Goal: Task Accomplishment & Management: Complete application form

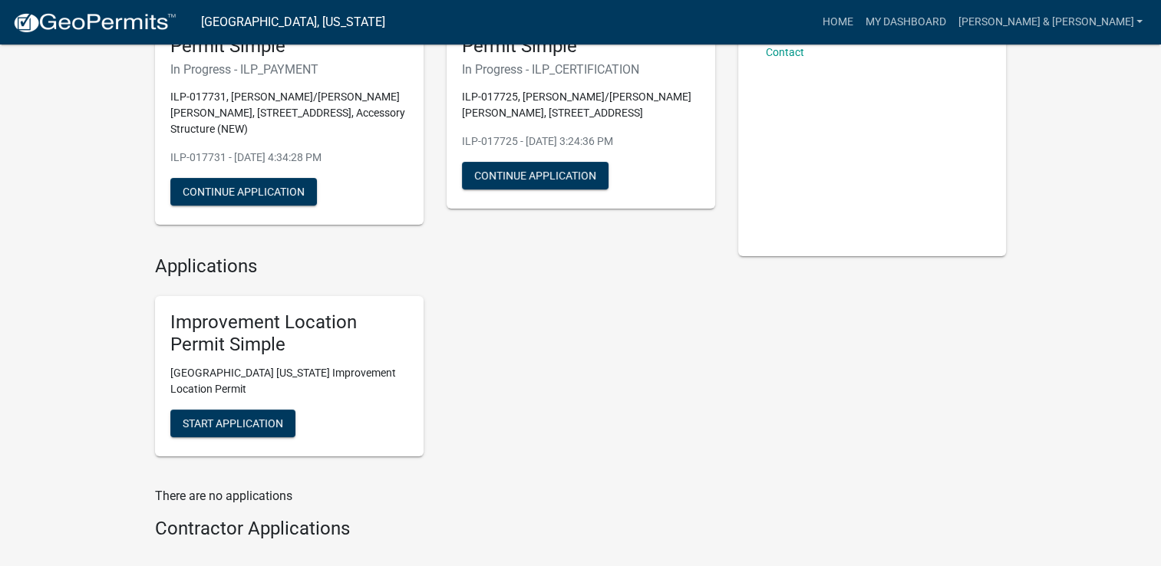
scroll to position [77, 0]
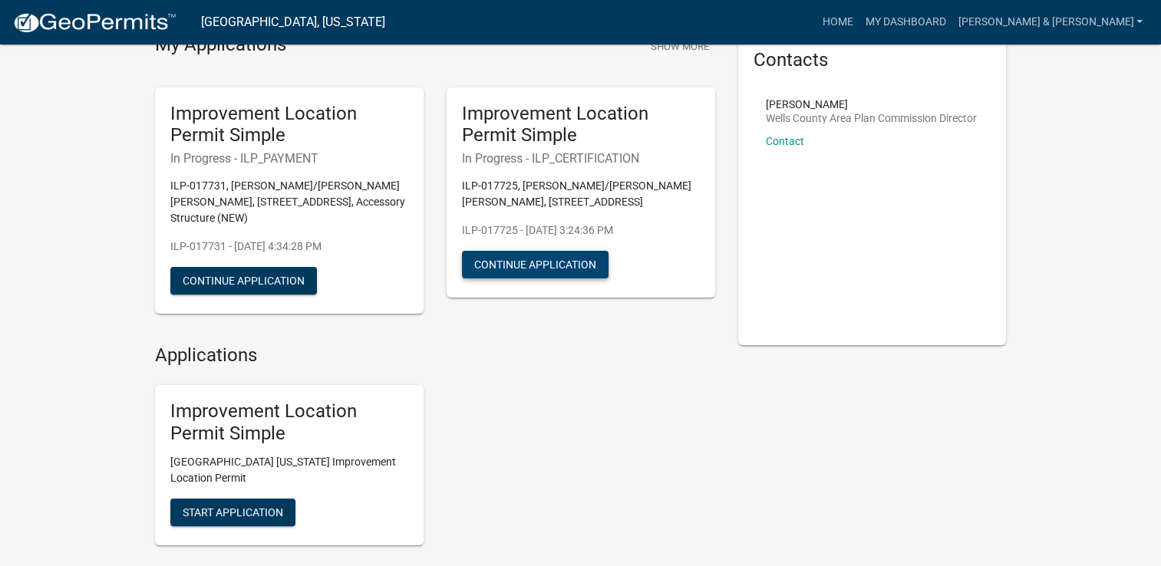
click at [522, 261] on button "Continue Application" at bounding box center [535, 265] width 147 height 28
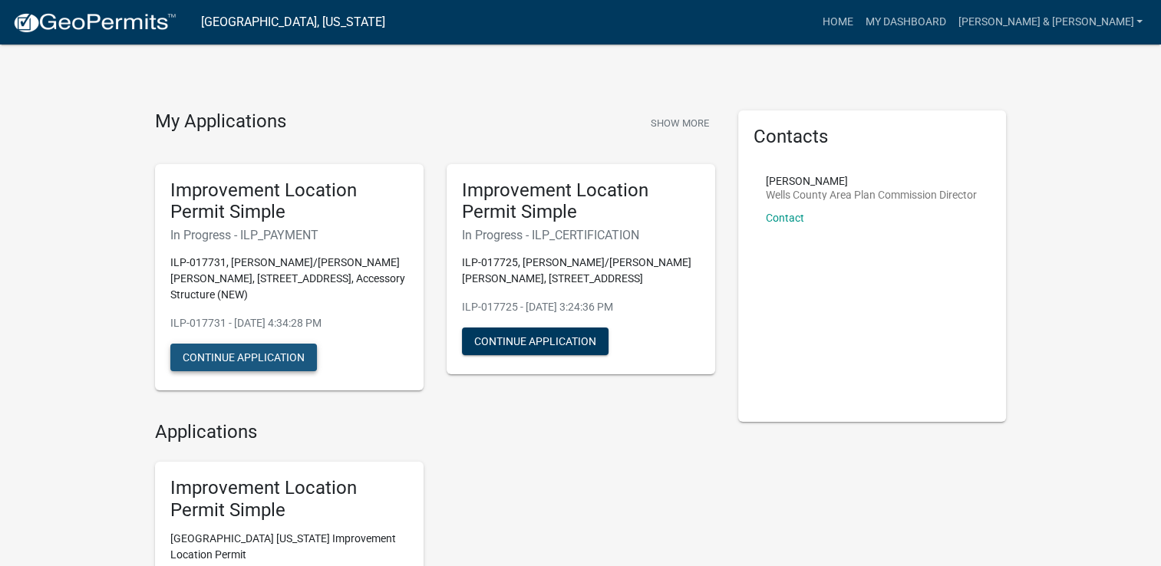
click at [264, 344] on button "Continue Application" at bounding box center [243, 358] width 147 height 28
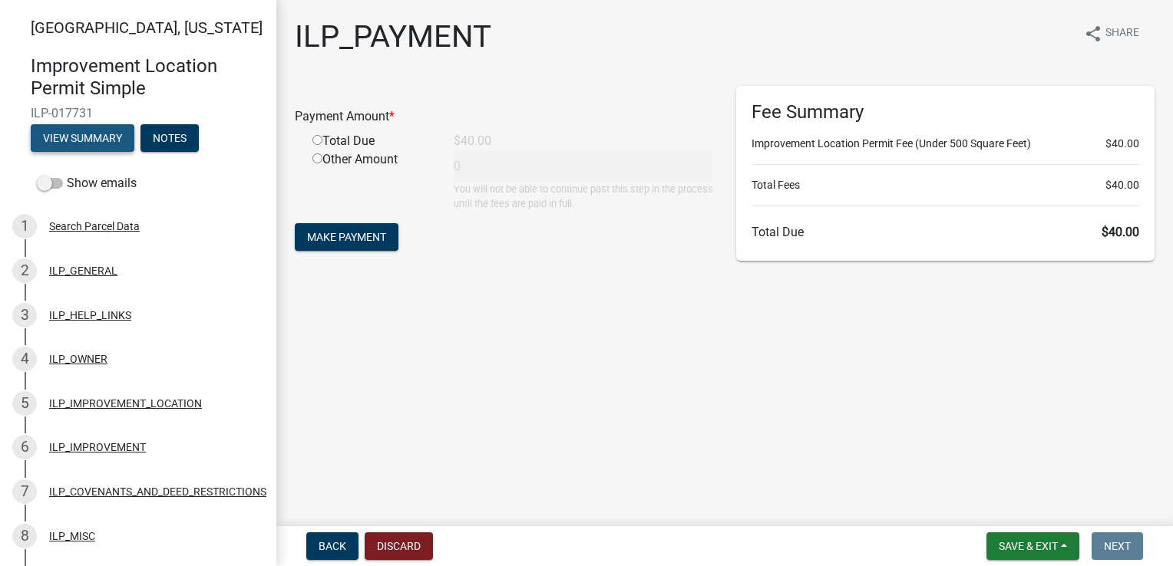
click at [74, 150] on button "View Summary" at bounding box center [83, 138] width 104 height 28
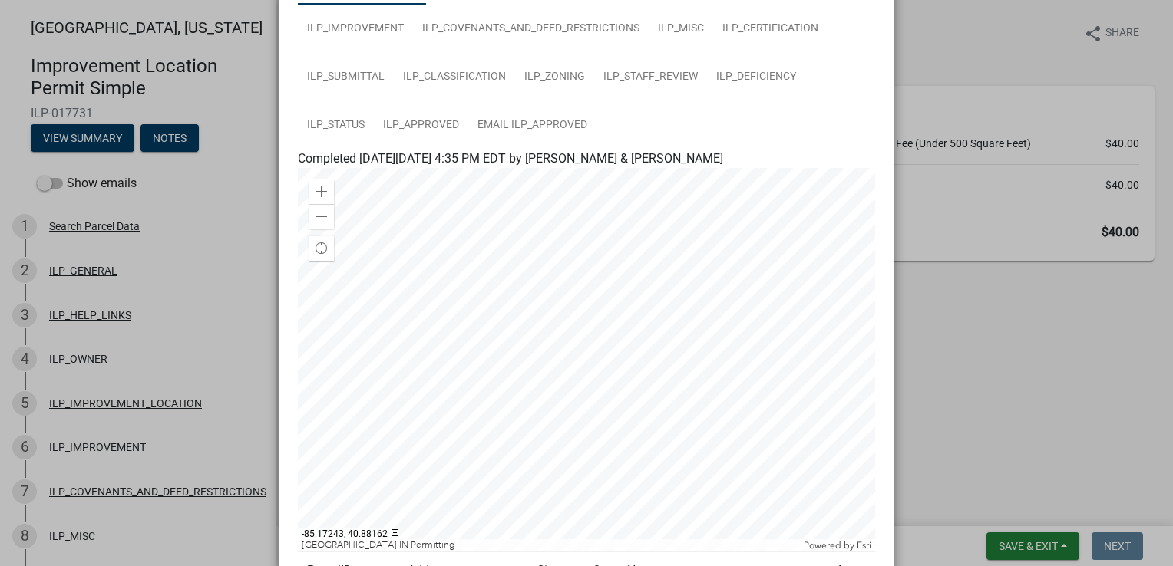
scroll to position [333, 0]
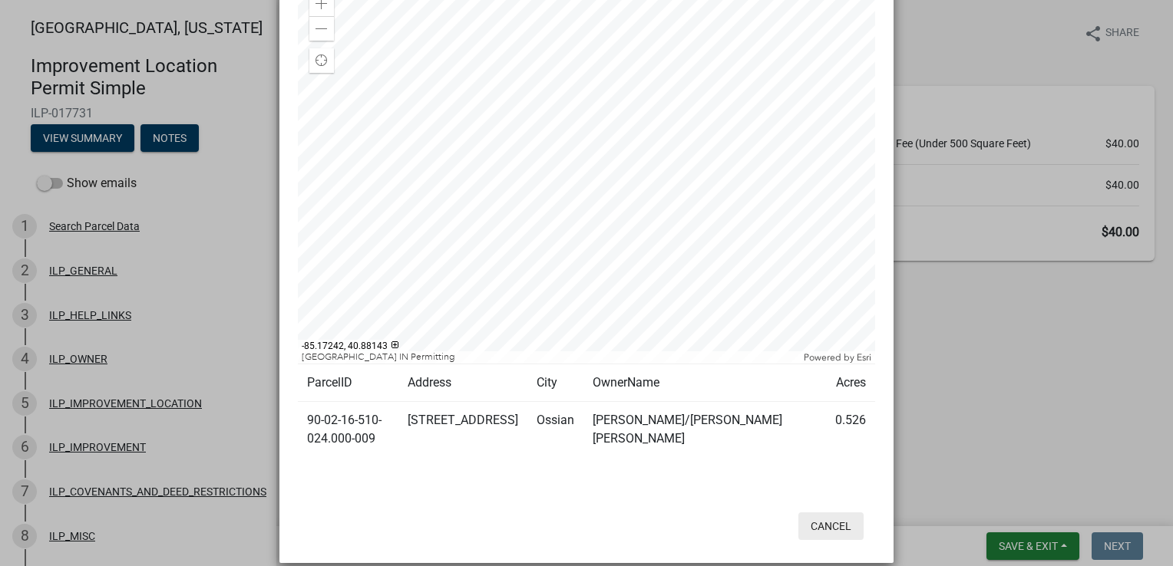
click at [820, 513] on button "Cancel" at bounding box center [830, 527] width 65 height 28
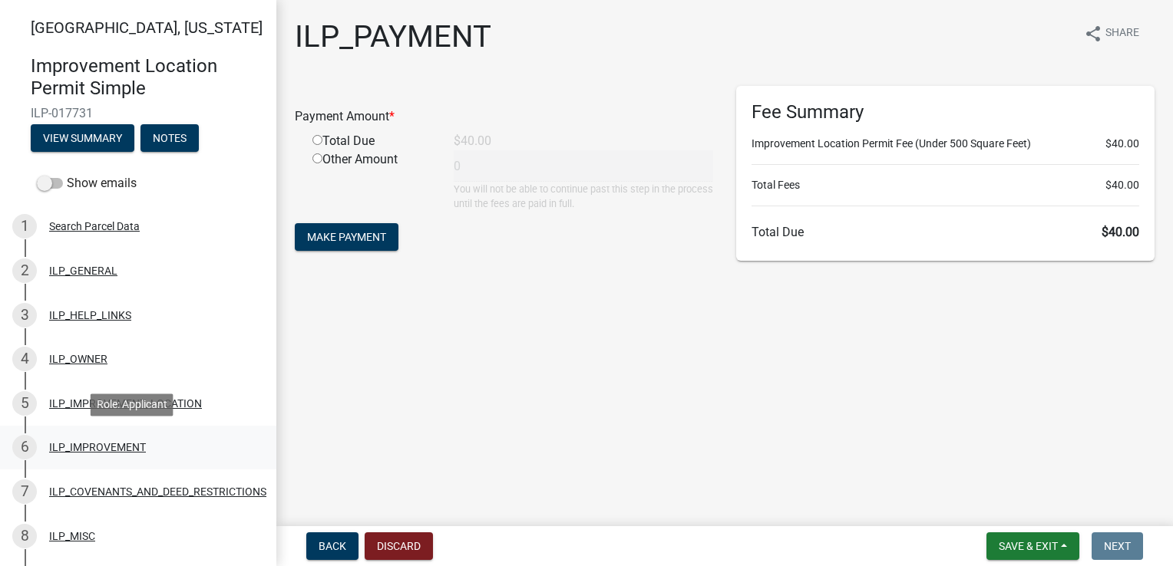
click at [111, 450] on div "ILP_IMPROVEMENT" at bounding box center [97, 447] width 97 height 11
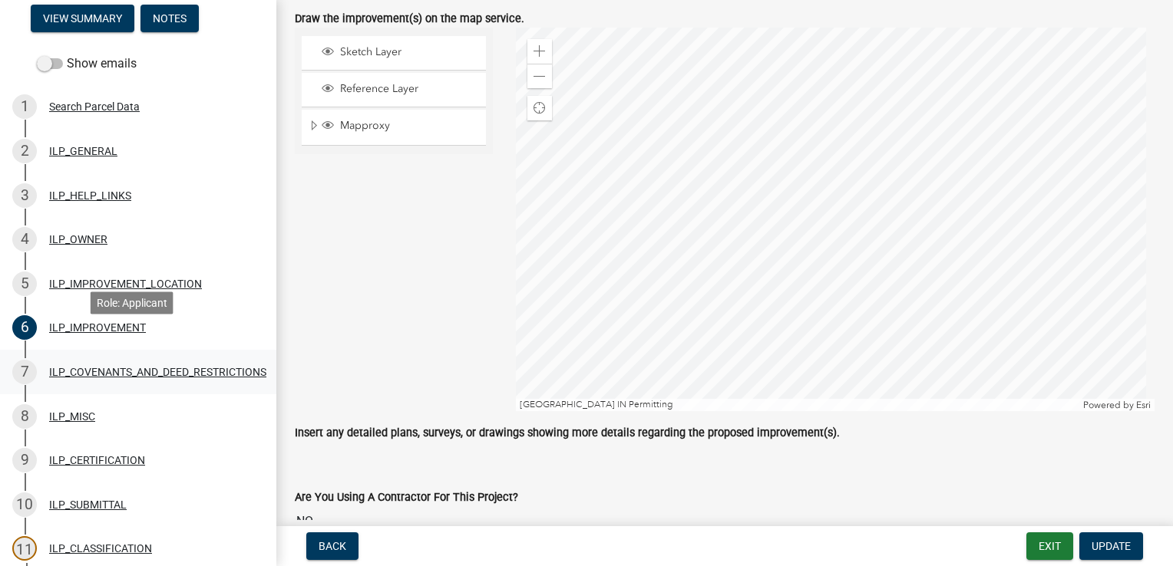
scroll to position [350, 0]
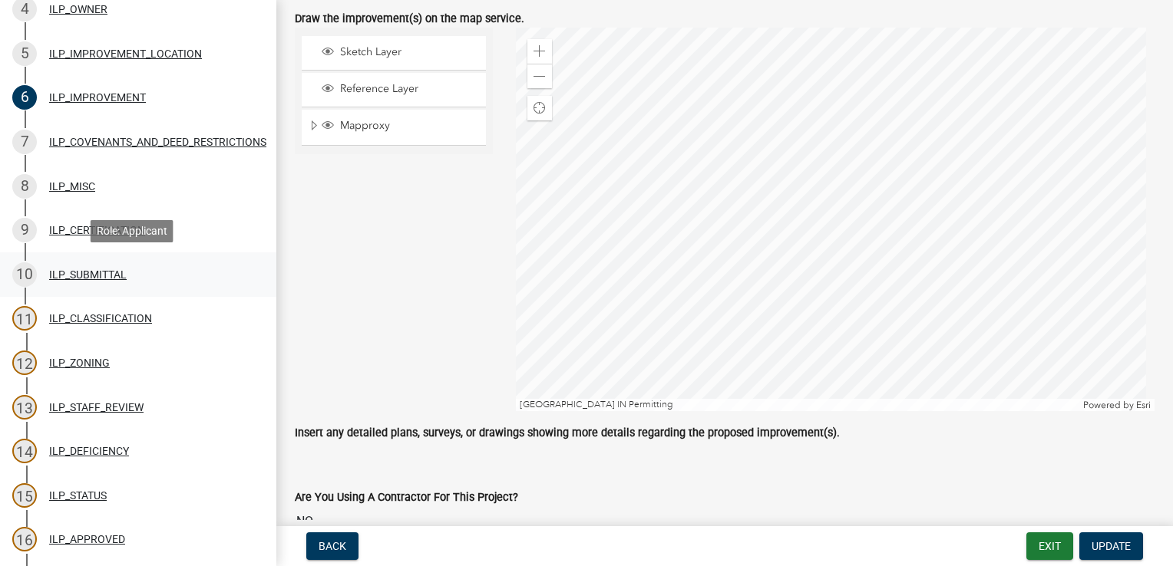
click at [91, 269] on div "ILP_SUBMITTAL" at bounding box center [88, 274] width 78 height 11
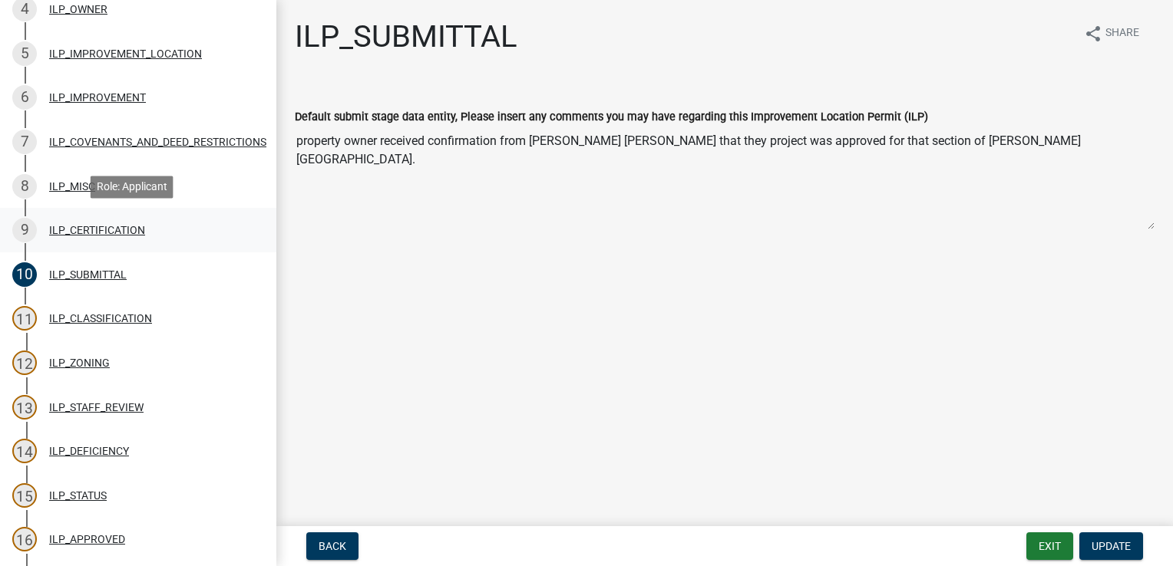
click at [94, 220] on div "9 ILP_CERTIFICATION" at bounding box center [131, 230] width 239 height 25
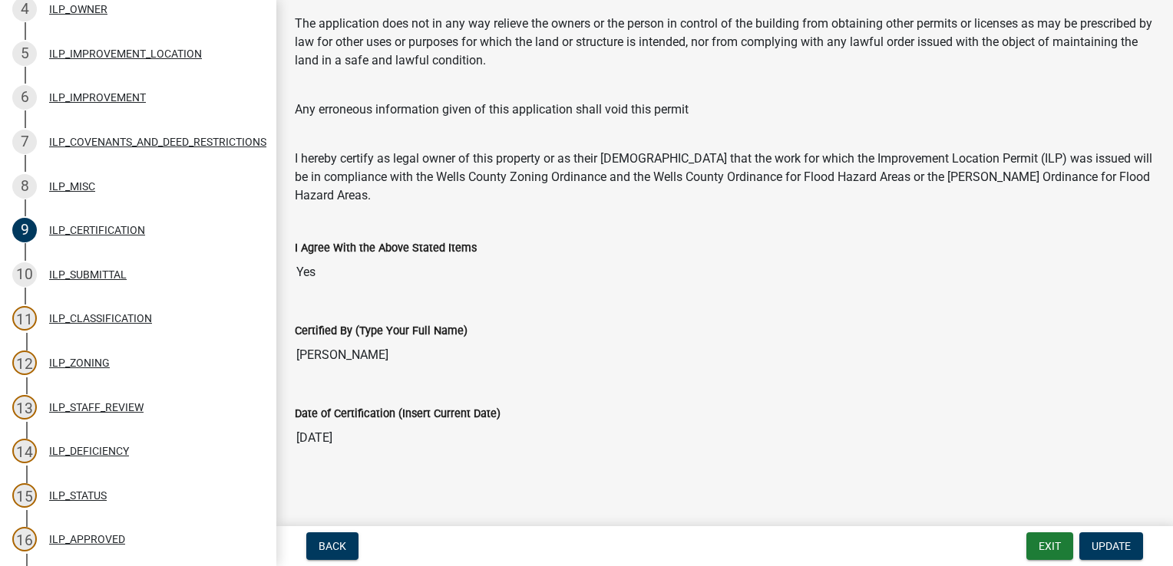
scroll to position [269, 0]
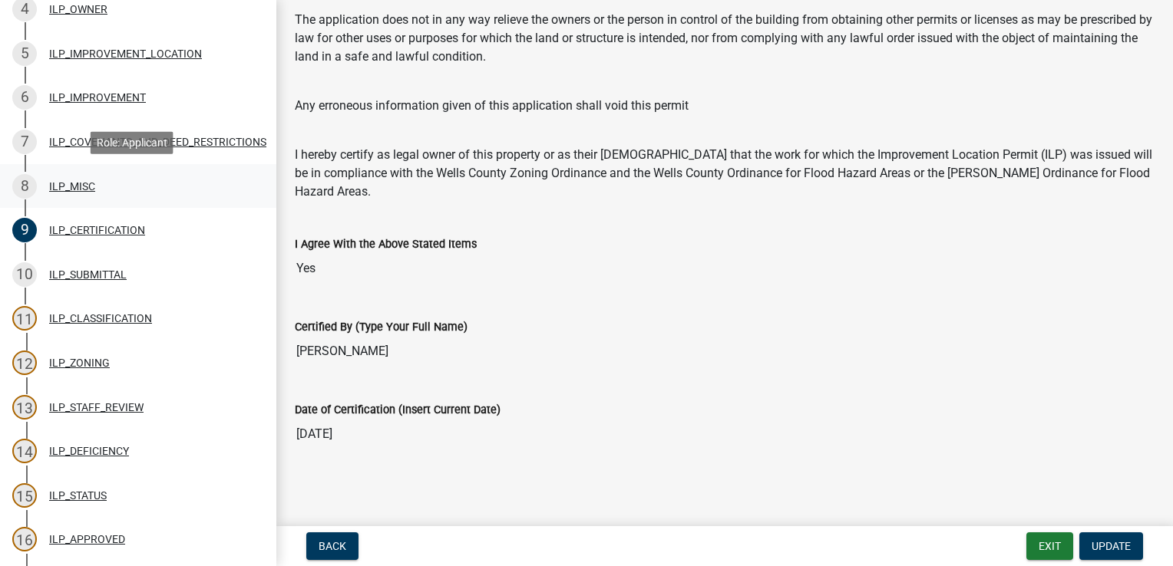
click at [60, 189] on div "ILP_MISC" at bounding box center [72, 186] width 46 height 11
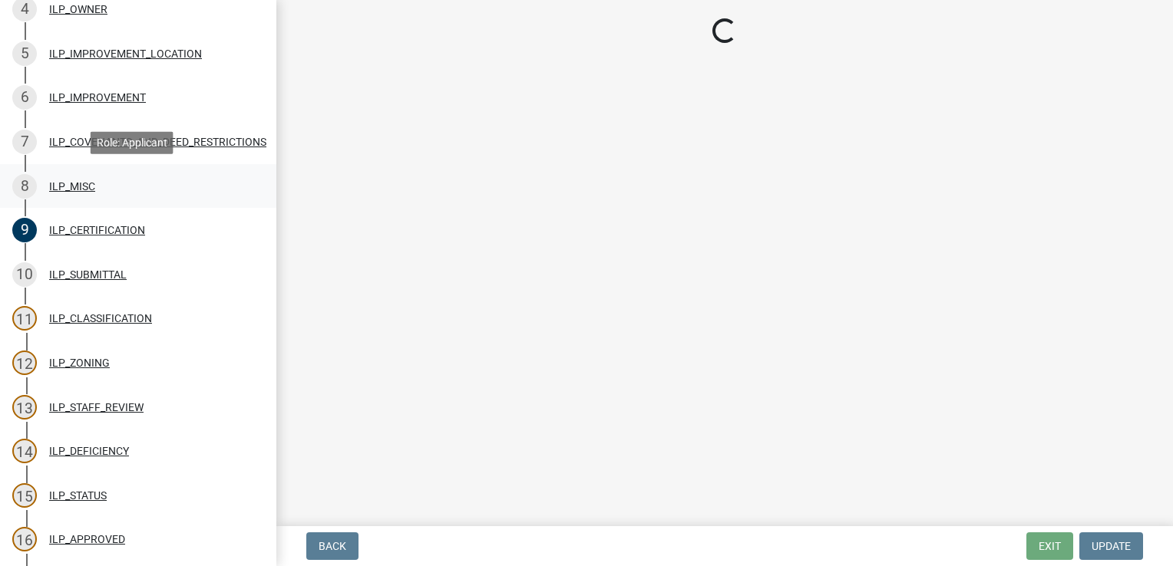
scroll to position [0, 0]
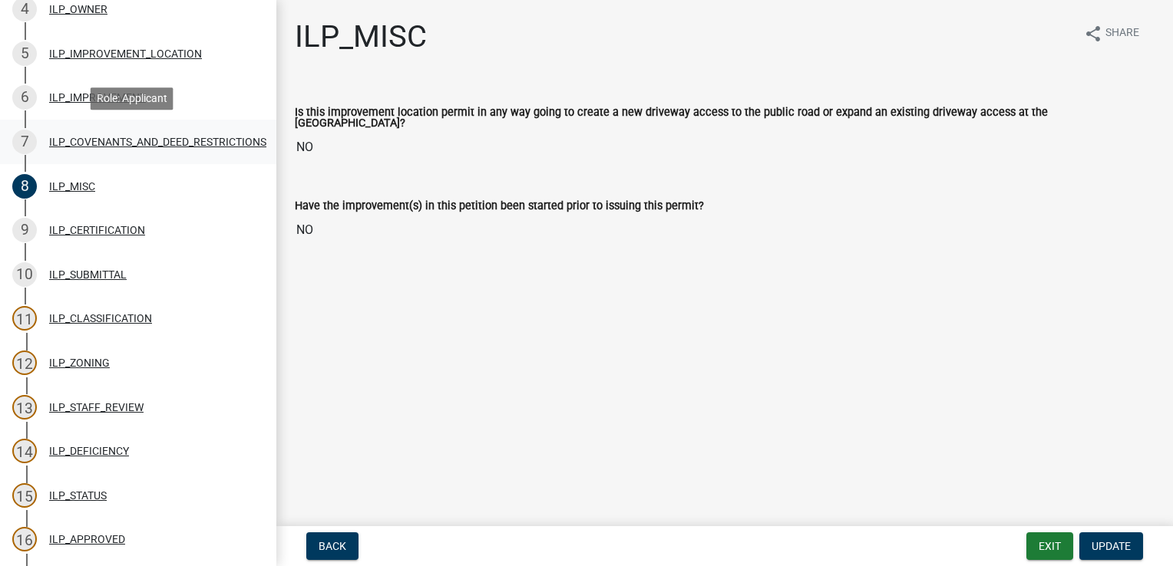
click at [103, 137] on div "ILP_COVENANTS_AND_DEED_RESTRICTIONS" at bounding box center [157, 142] width 217 height 11
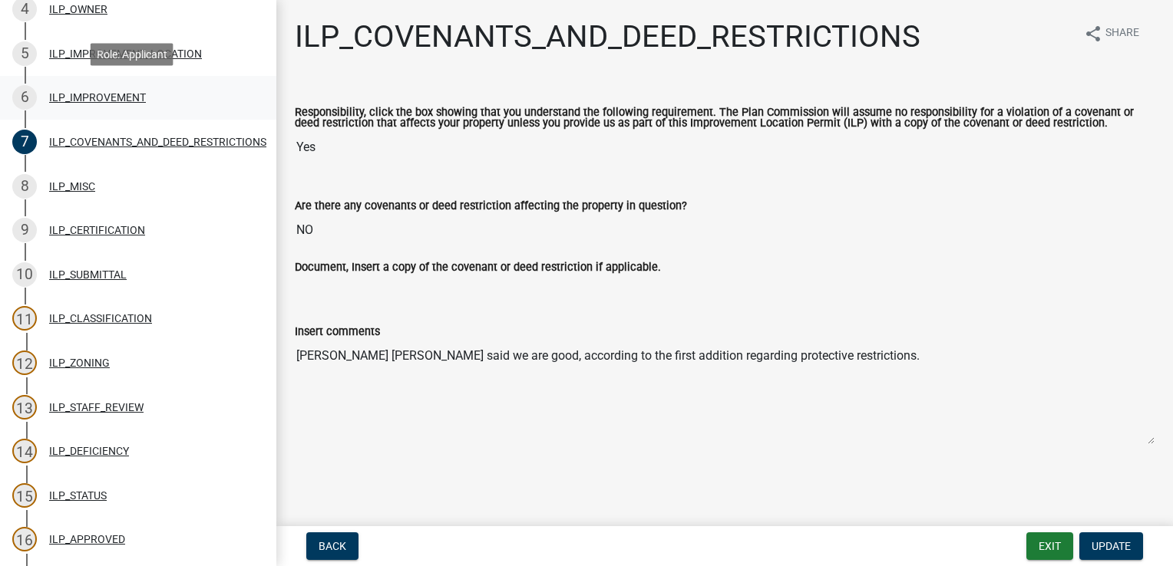
click at [71, 100] on div "ILP_IMPROVEMENT" at bounding box center [97, 97] width 97 height 11
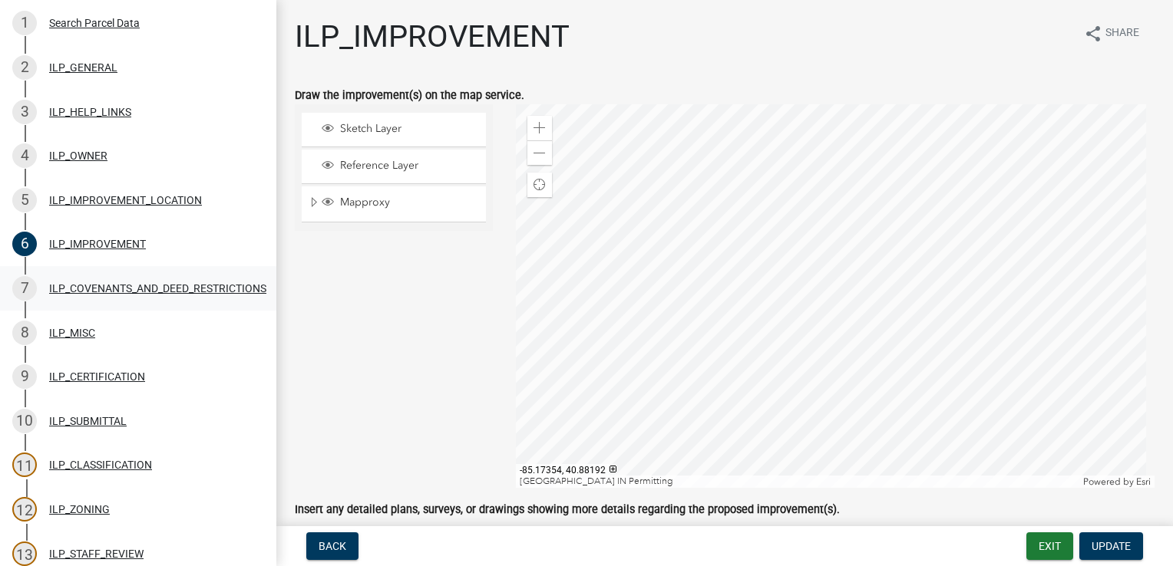
scroll to position [196, 0]
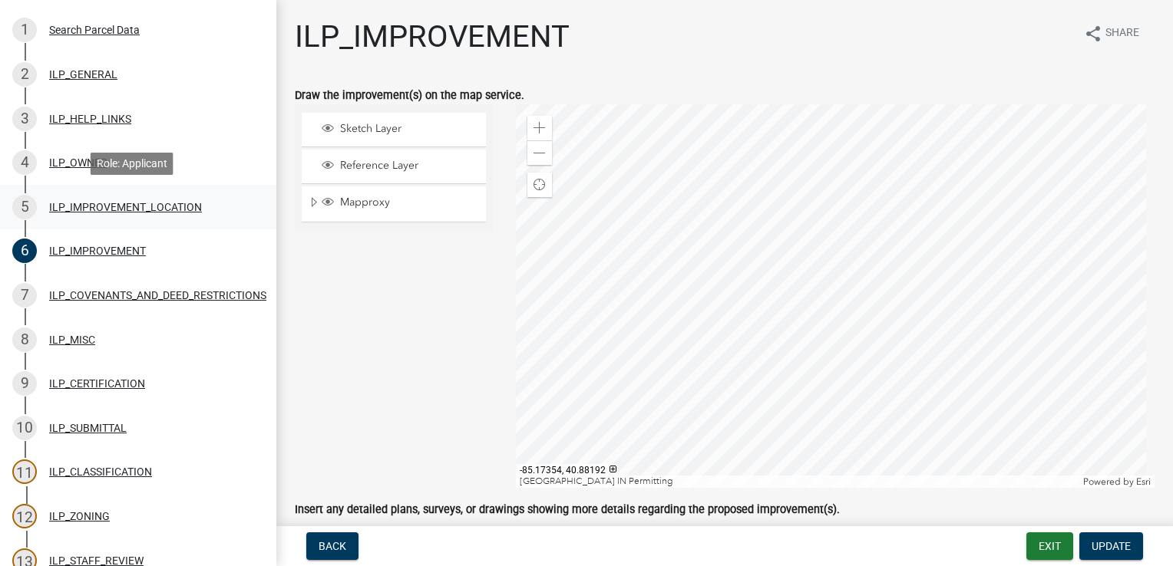
click at [101, 204] on div "ILP_IMPROVEMENT_LOCATION" at bounding box center [125, 207] width 153 height 11
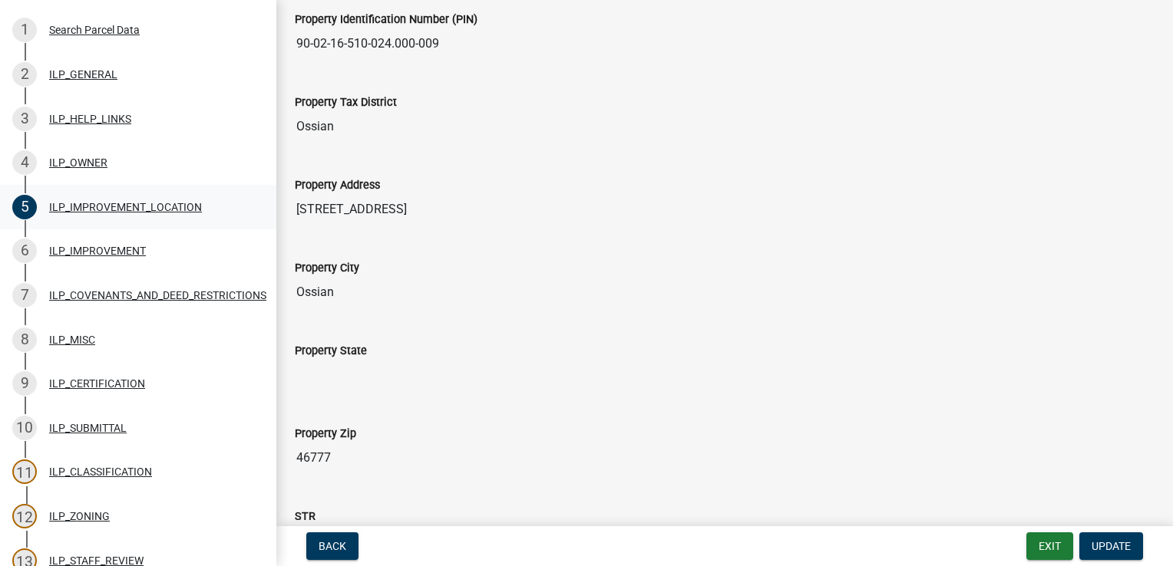
scroll to position [61, 0]
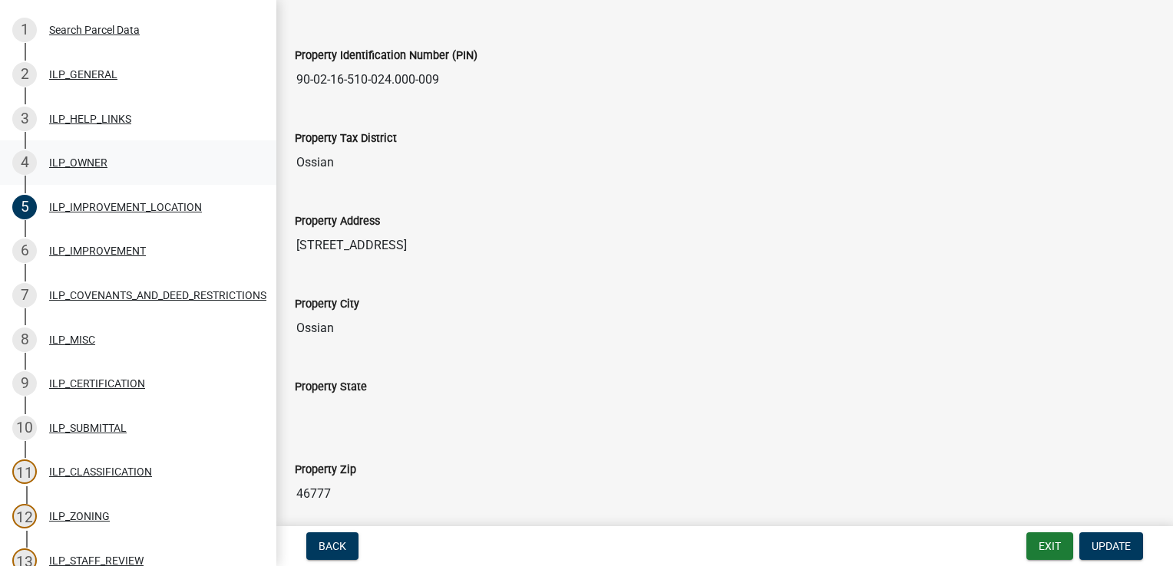
click at [80, 167] on div "ILP_OWNER" at bounding box center [78, 162] width 58 height 11
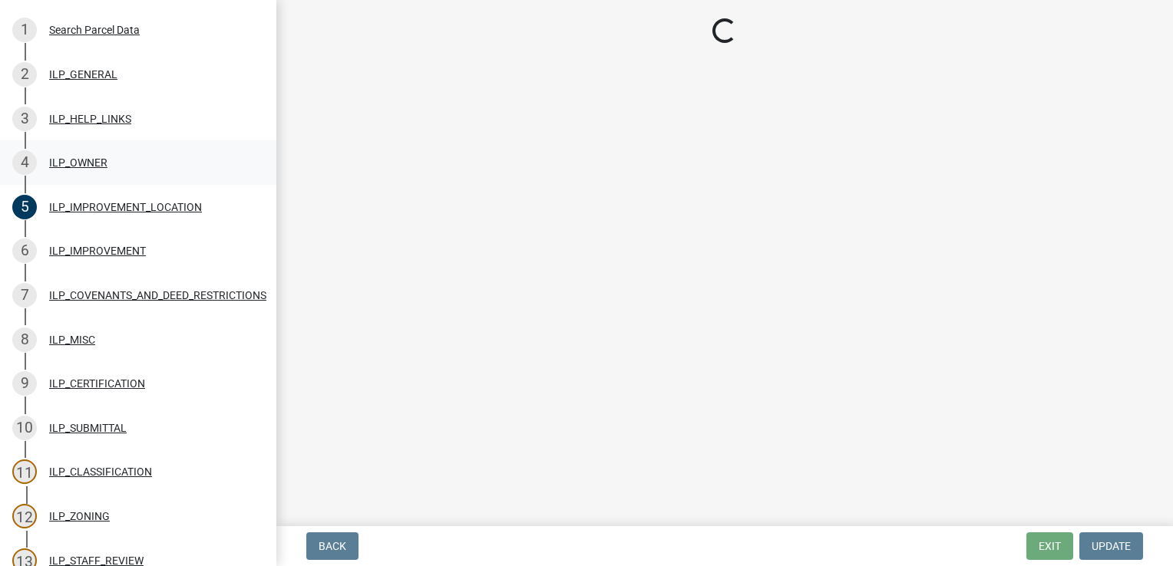
scroll to position [0, 0]
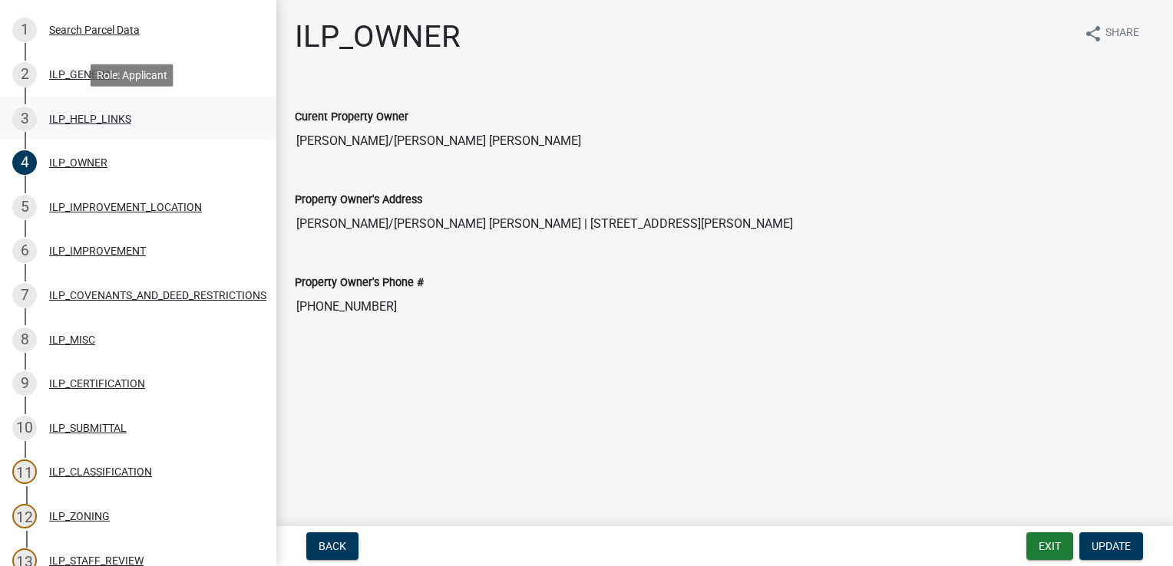
click at [101, 118] on div "ILP_HELP_LINKS" at bounding box center [90, 119] width 82 height 11
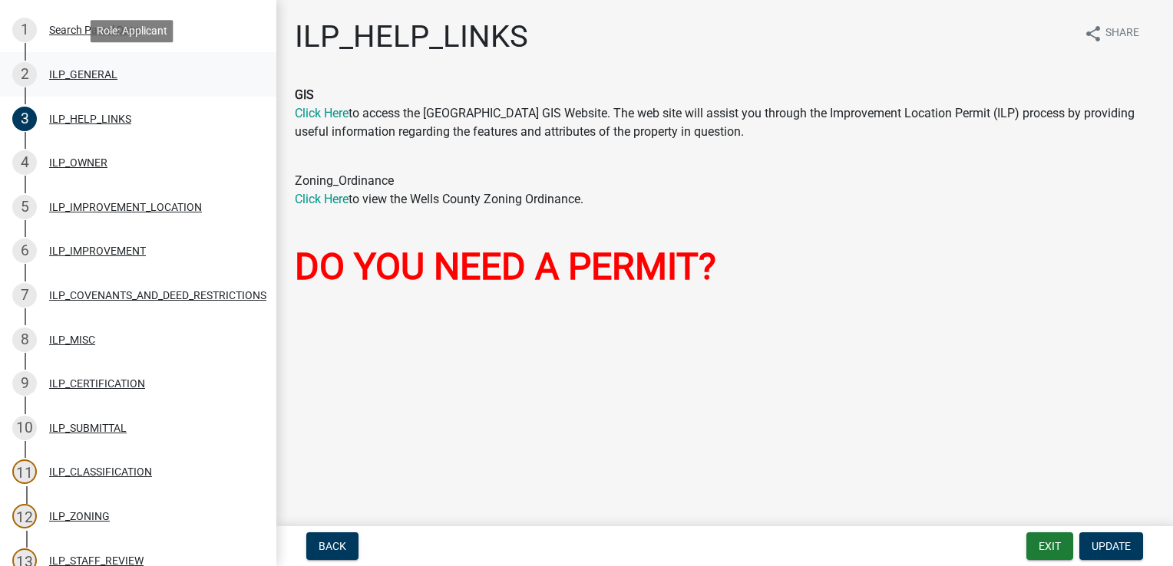
click at [89, 75] on div "ILP_GENERAL" at bounding box center [83, 74] width 68 height 11
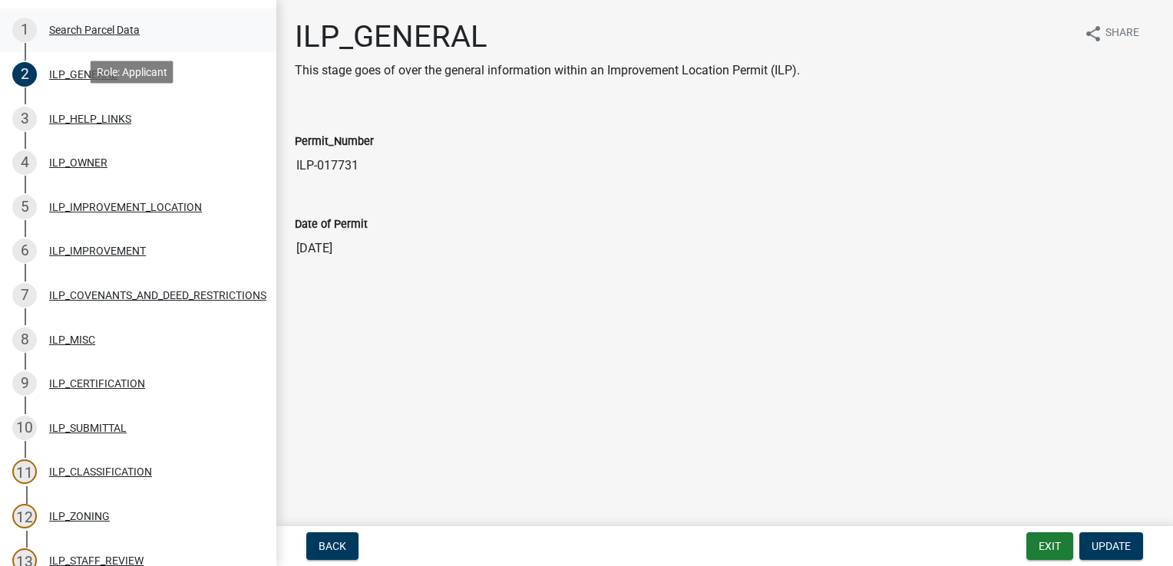
click at [112, 27] on div "Search Parcel Data" at bounding box center [94, 30] width 91 height 11
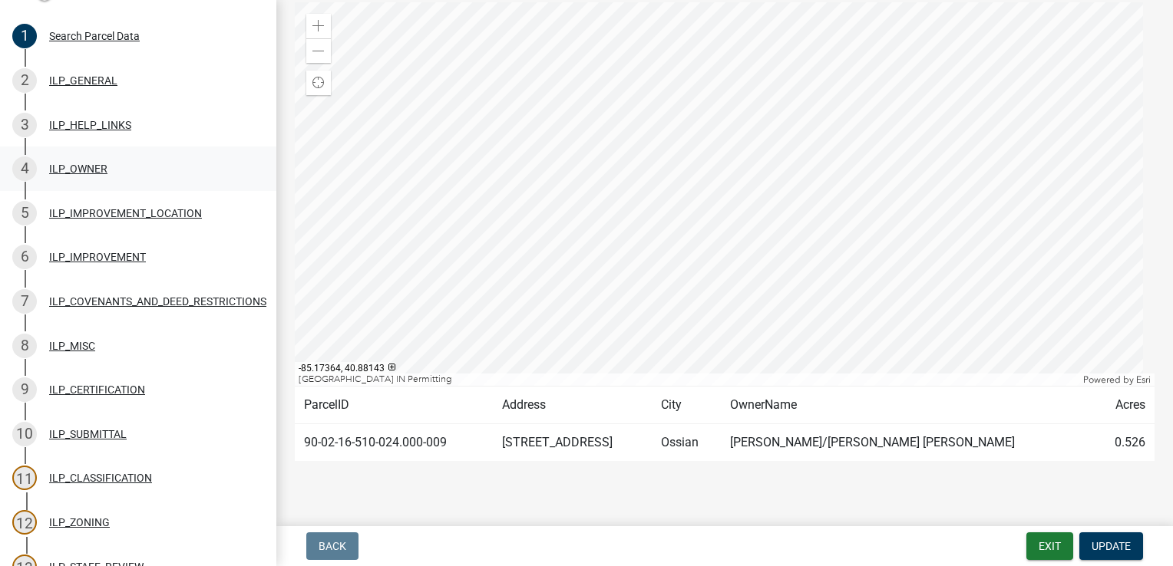
scroll to position [165, 0]
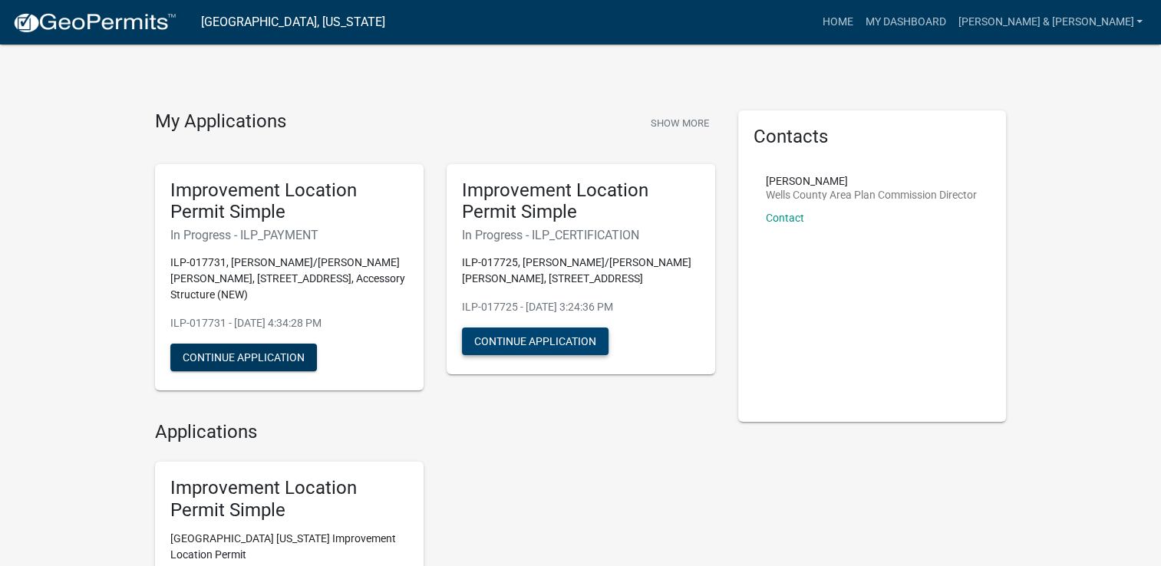
click at [533, 341] on button "Continue Application" at bounding box center [535, 342] width 147 height 28
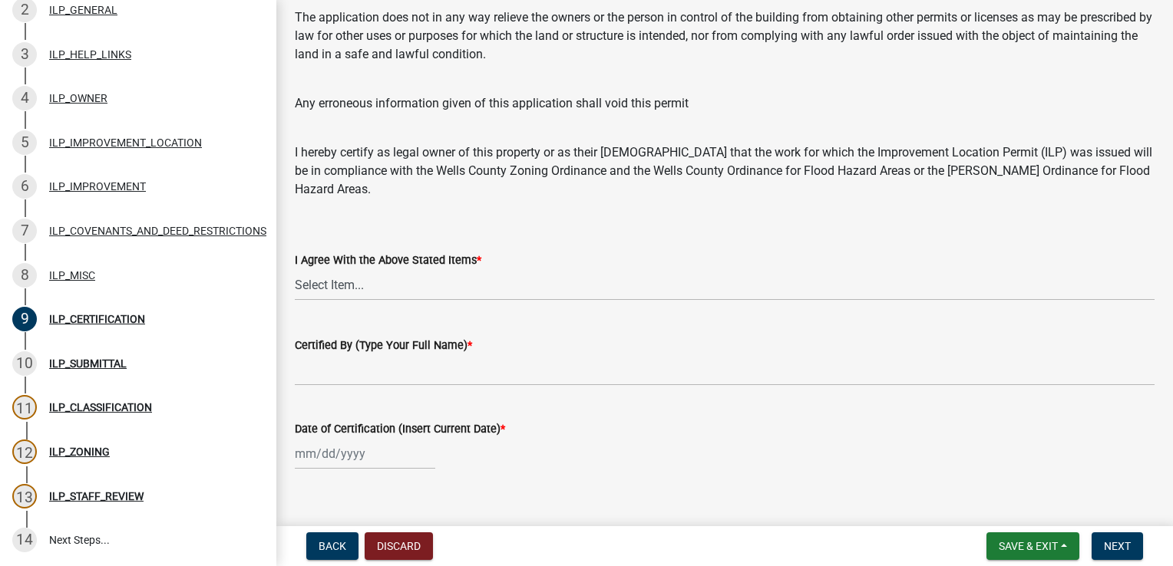
scroll to position [293, 0]
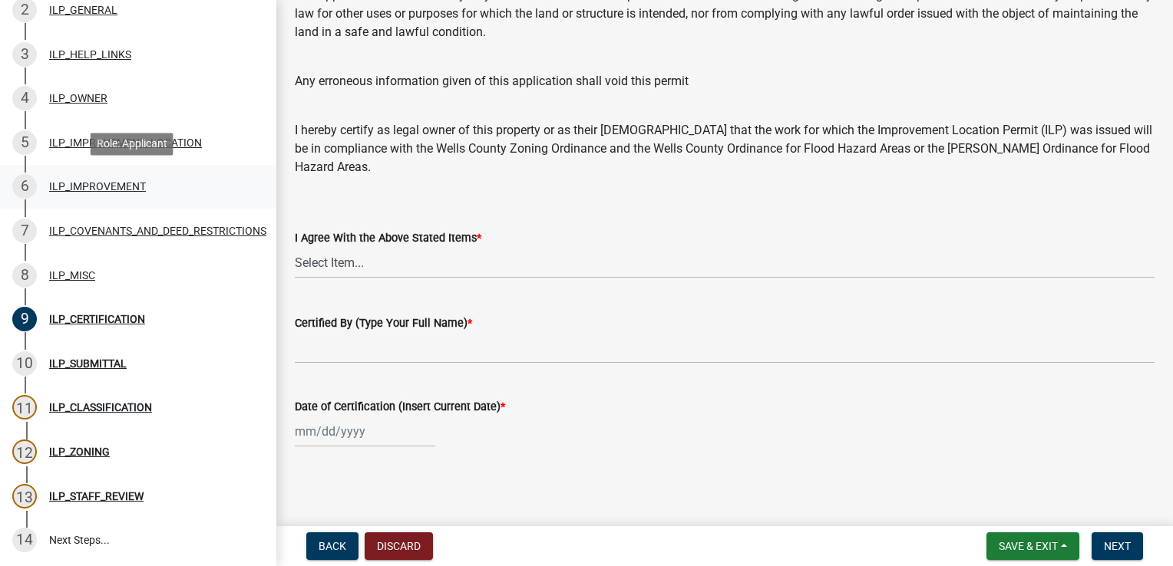
click at [74, 185] on div "ILP_IMPROVEMENT" at bounding box center [97, 186] width 97 height 11
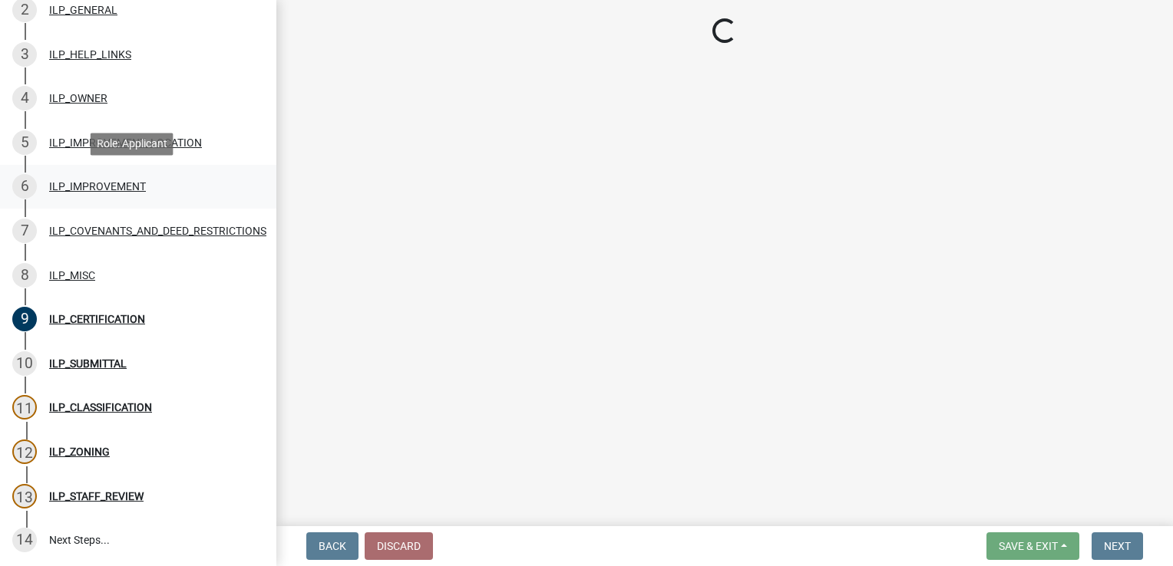
scroll to position [0, 0]
select select "d0c397cf-92c1-4d75-b08b-a5d0ada822ad"
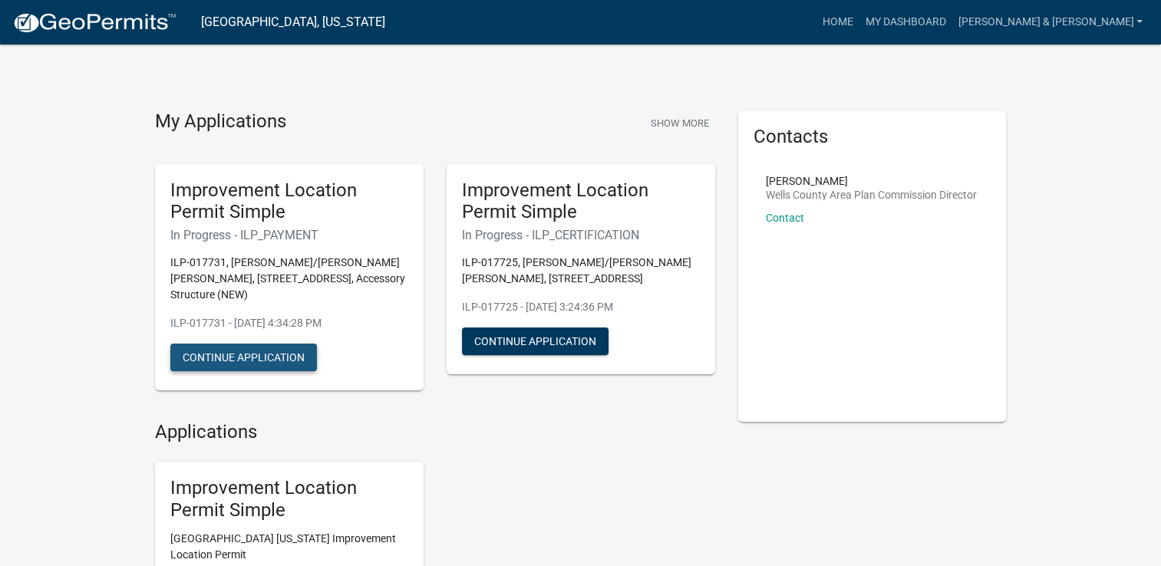
click at [239, 344] on button "Continue Application" at bounding box center [243, 358] width 147 height 28
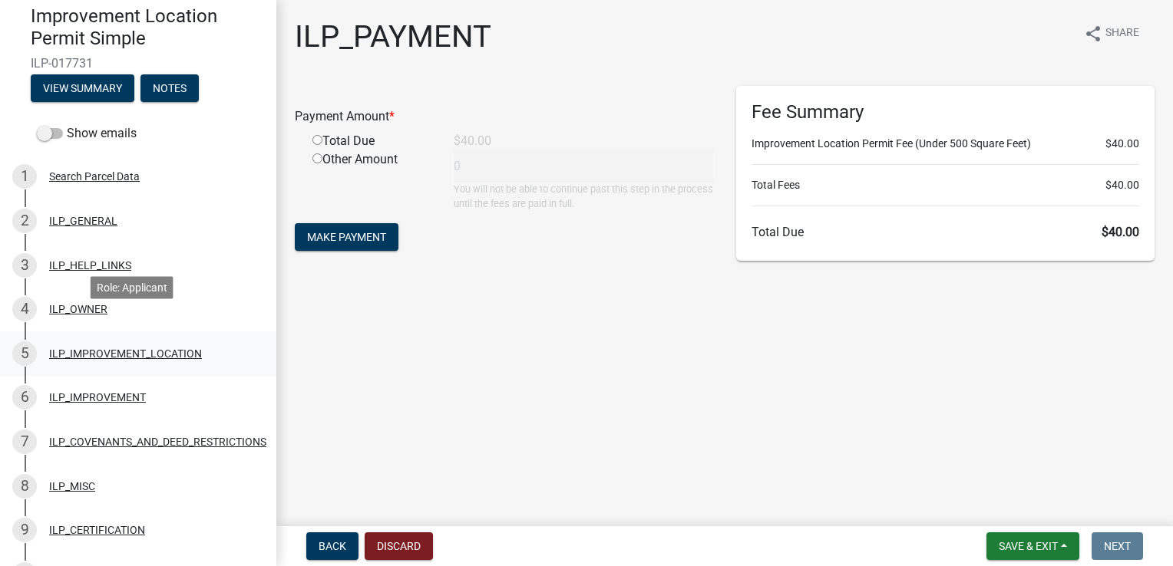
scroll to position [77, 0]
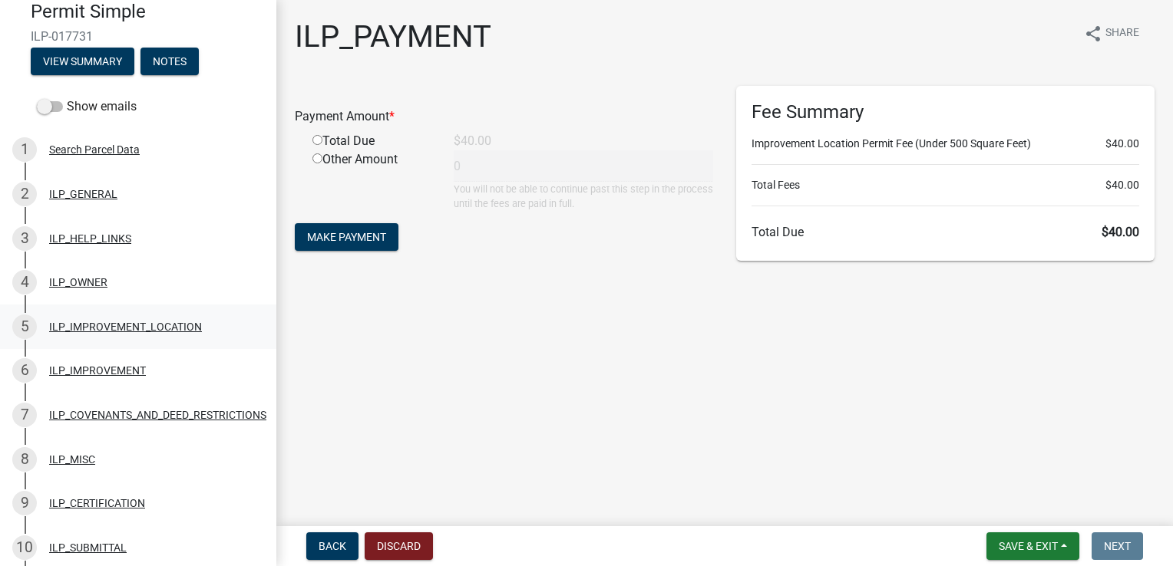
click at [65, 327] on div "ILP_IMPROVEMENT_LOCATION" at bounding box center [125, 327] width 153 height 11
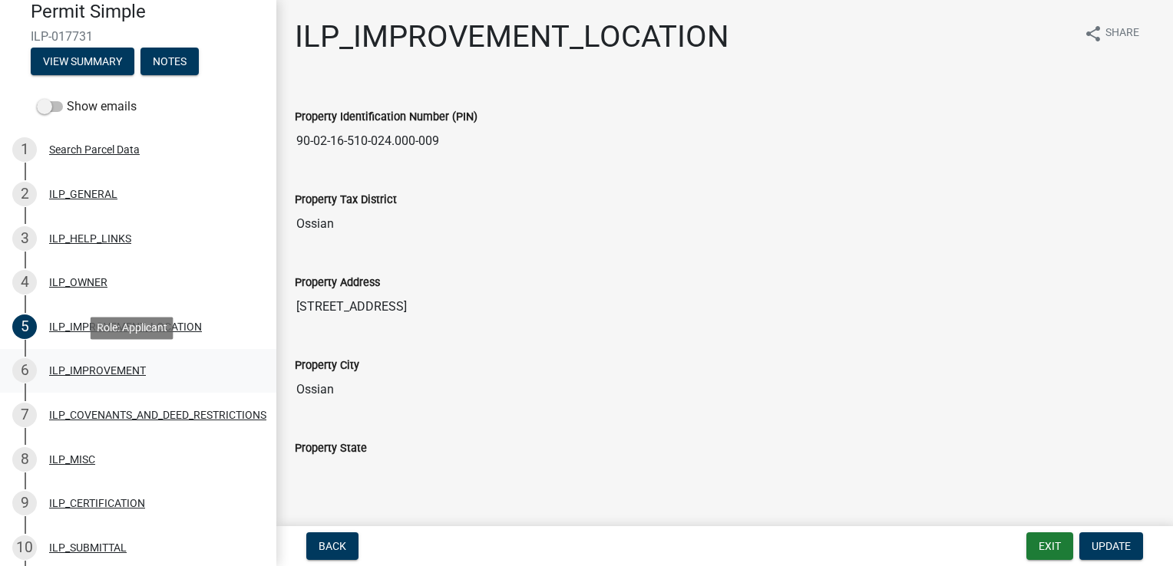
click at [114, 371] on div "ILP_IMPROVEMENT" at bounding box center [97, 370] width 97 height 11
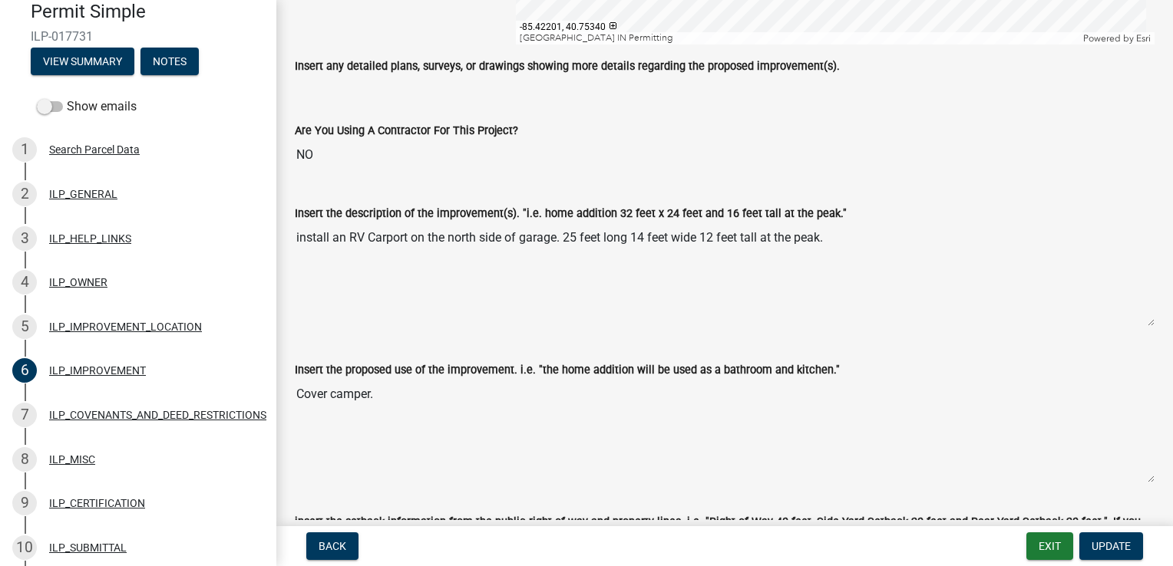
scroll to position [674, 0]
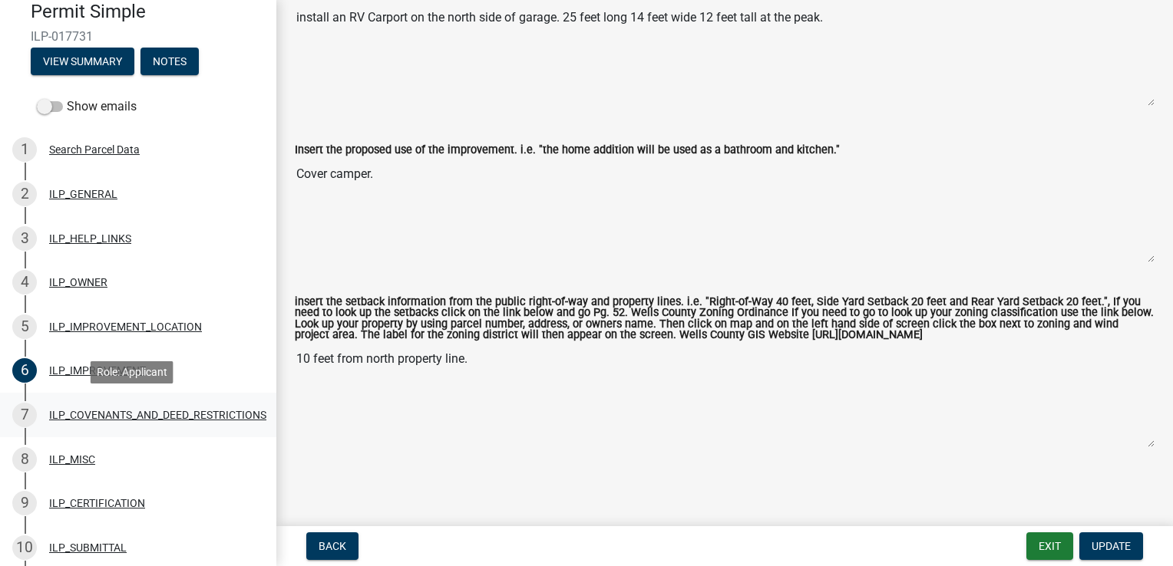
click at [126, 417] on div "ILP_COVENANTS_AND_DEED_RESTRICTIONS" at bounding box center [157, 415] width 217 height 11
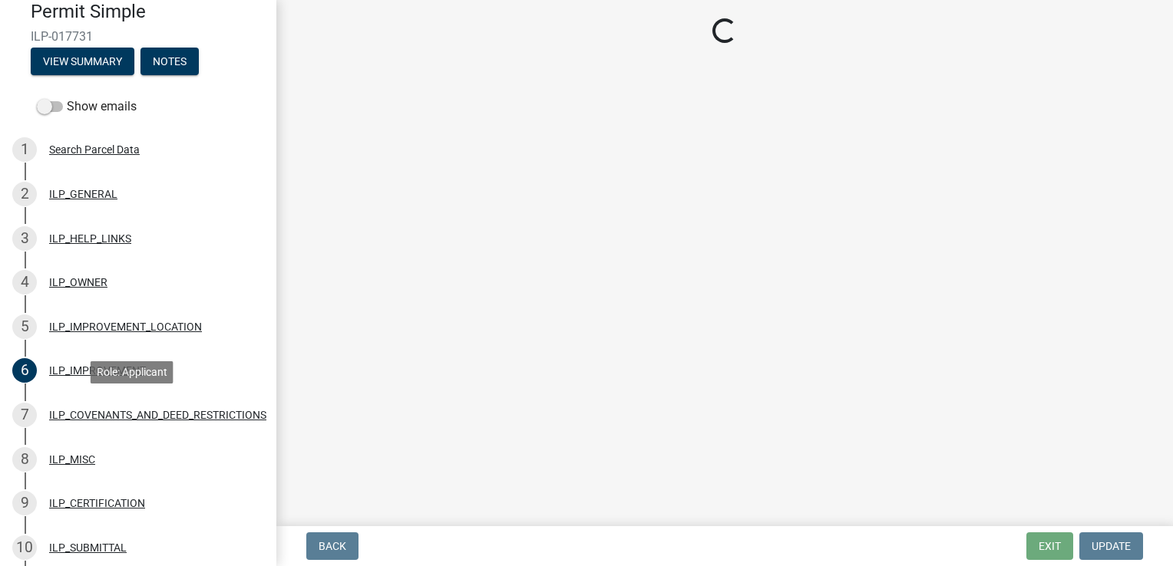
scroll to position [0, 0]
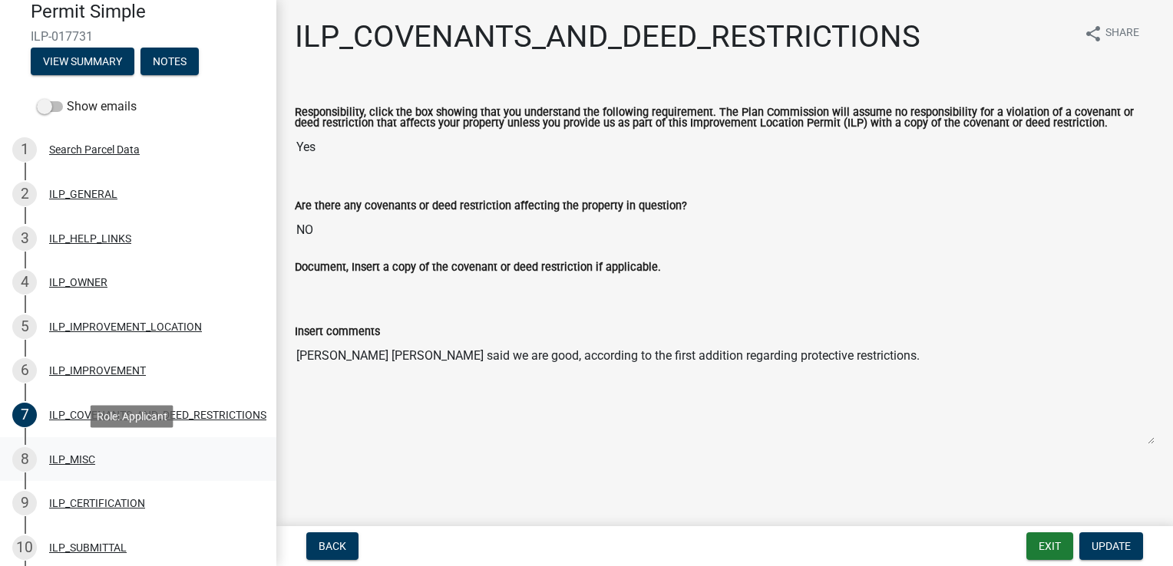
click at [78, 464] on div "ILP_MISC" at bounding box center [72, 459] width 46 height 11
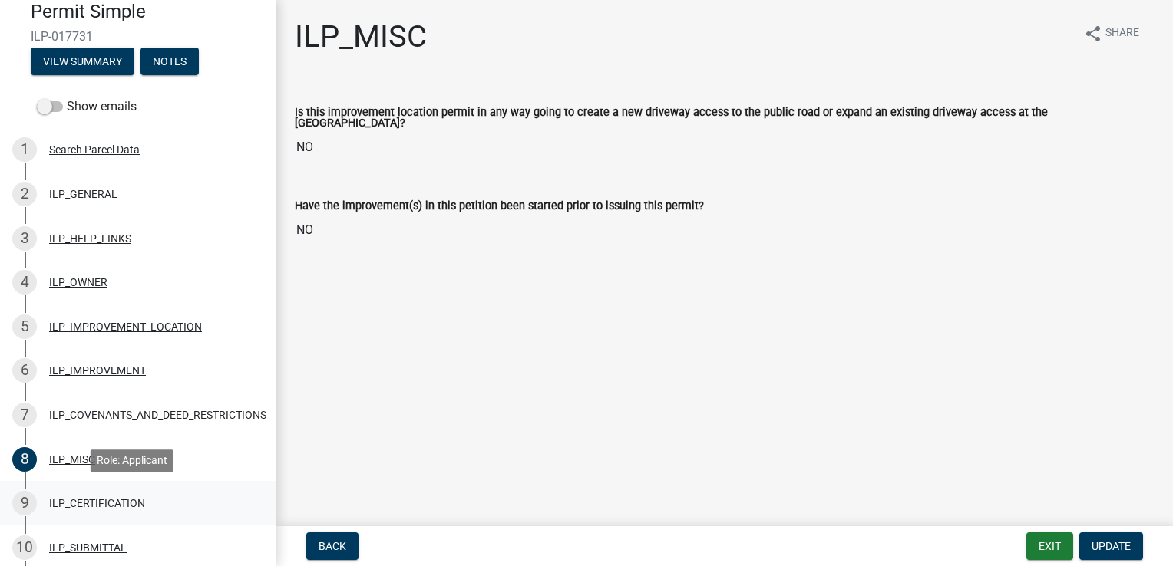
click at [81, 500] on div "ILP_CERTIFICATION" at bounding box center [97, 503] width 96 height 11
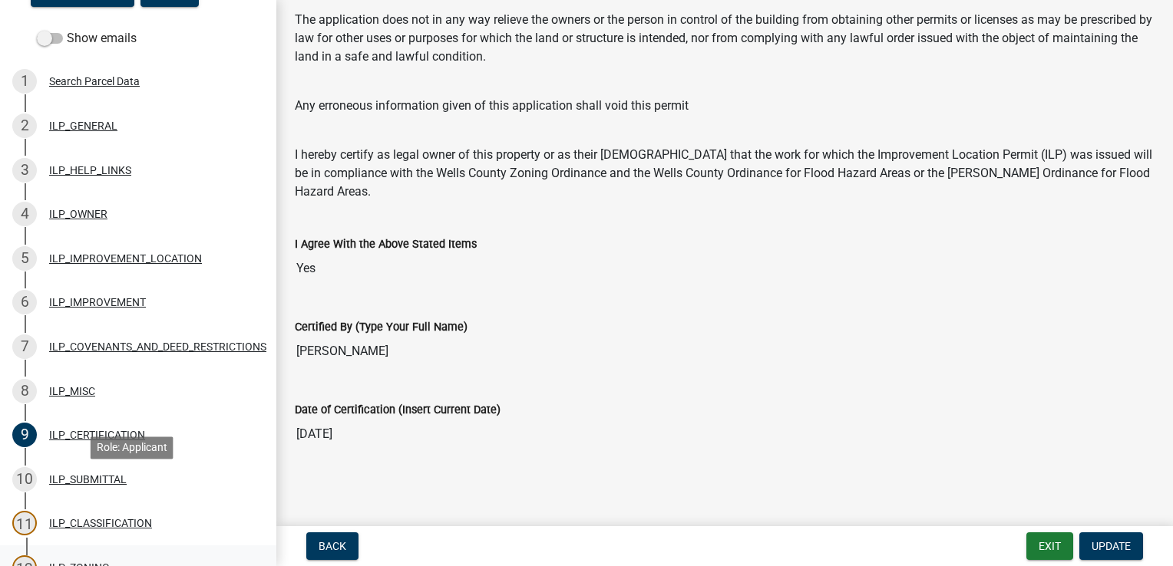
scroll to position [230, 0]
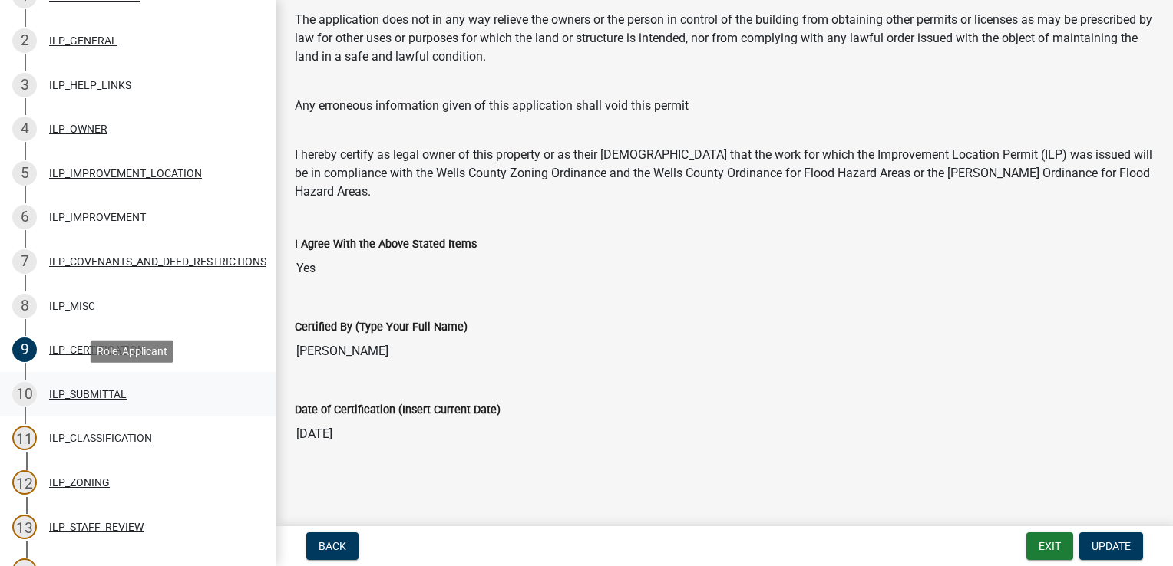
click at [79, 395] on div "ILP_SUBMITTAL" at bounding box center [88, 394] width 78 height 11
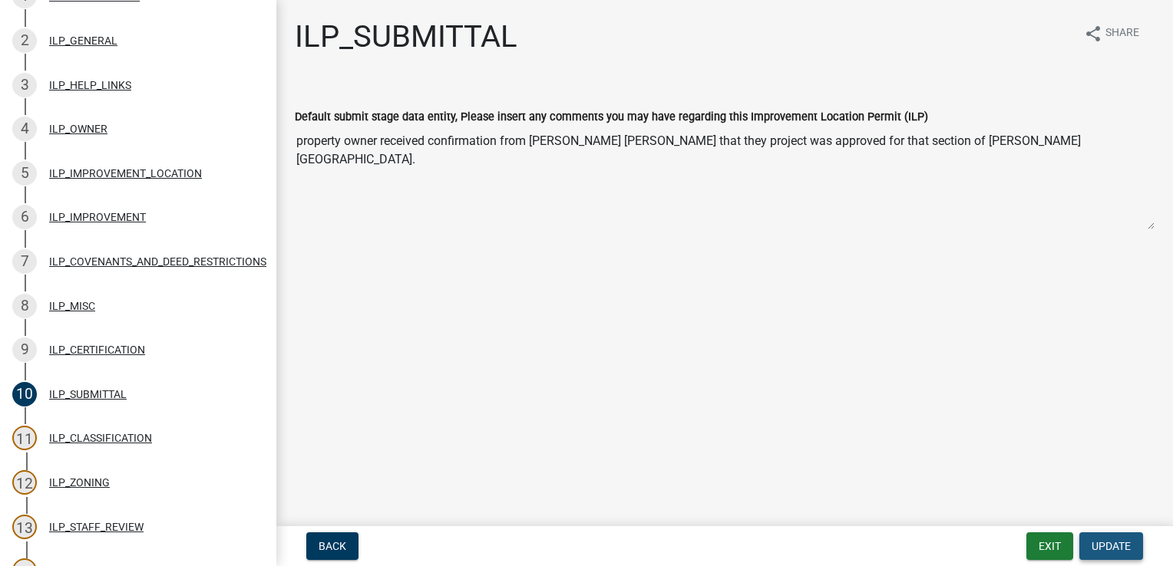
click at [1096, 551] on span "Update" at bounding box center [1110, 546] width 39 height 12
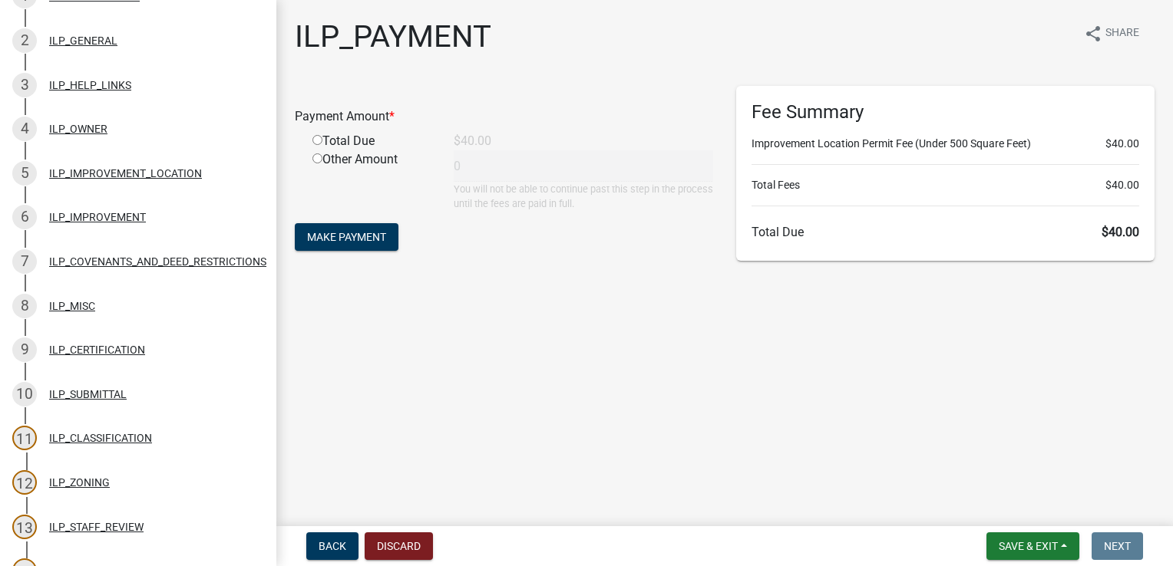
click at [313, 137] on input "radio" at bounding box center [317, 140] width 10 height 10
radio input "true"
type input "40"
click at [359, 235] on span "Make Payment" at bounding box center [346, 237] width 79 height 12
